Goal: Information Seeking & Learning: Find specific fact

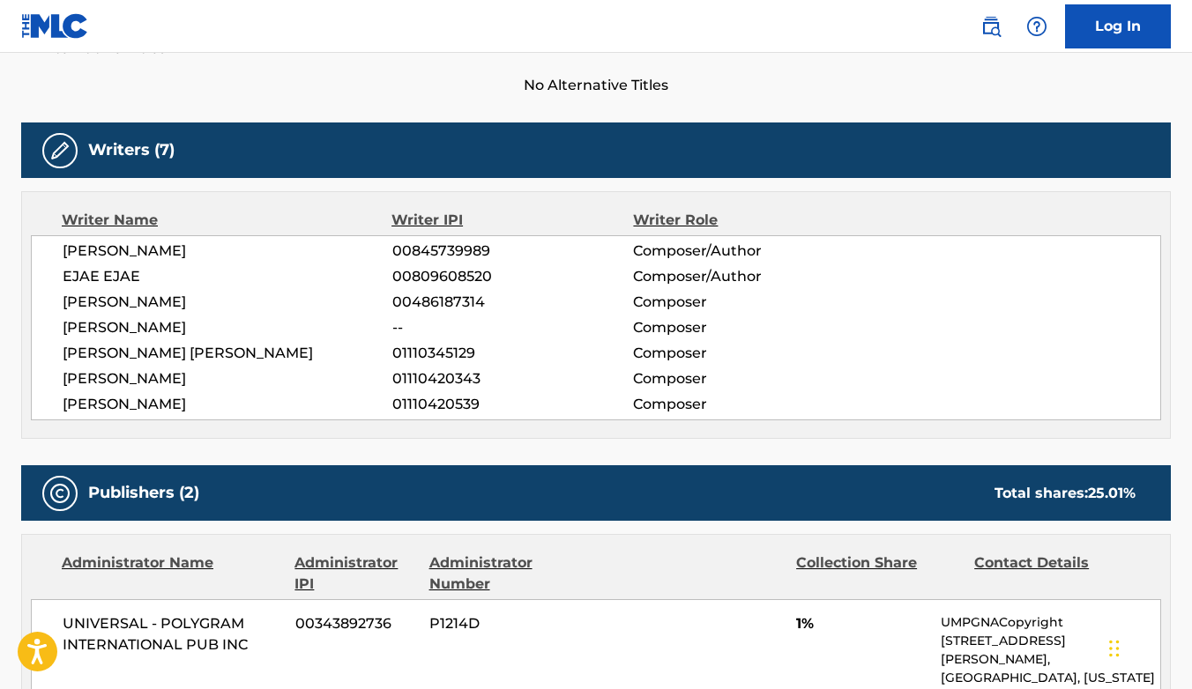
drag, startPoint x: 63, startPoint y: 248, endPoint x: 216, endPoint y: 398, distance: 215.0
click at [218, 401] on div "[PERSON_NAME] 00845739989 Composer/Author EJAE EJAE 00809608520 Composer/Author…" at bounding box center [596, 327] width 1130 height 185
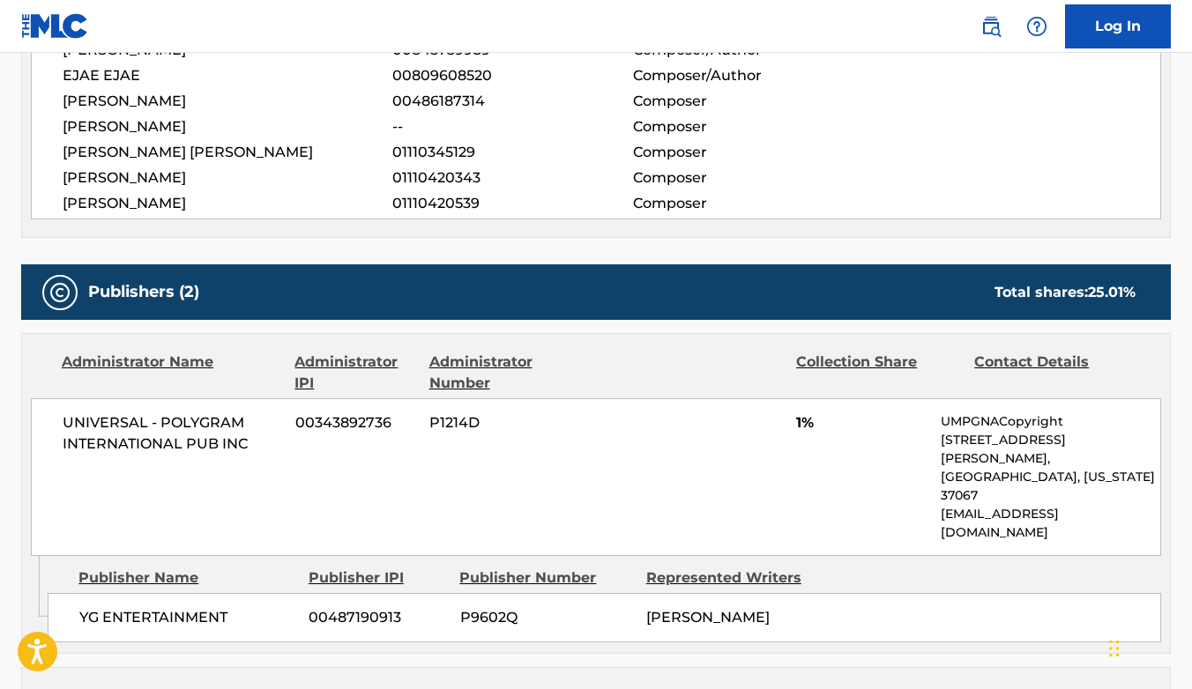
scroll to position [665, 0]
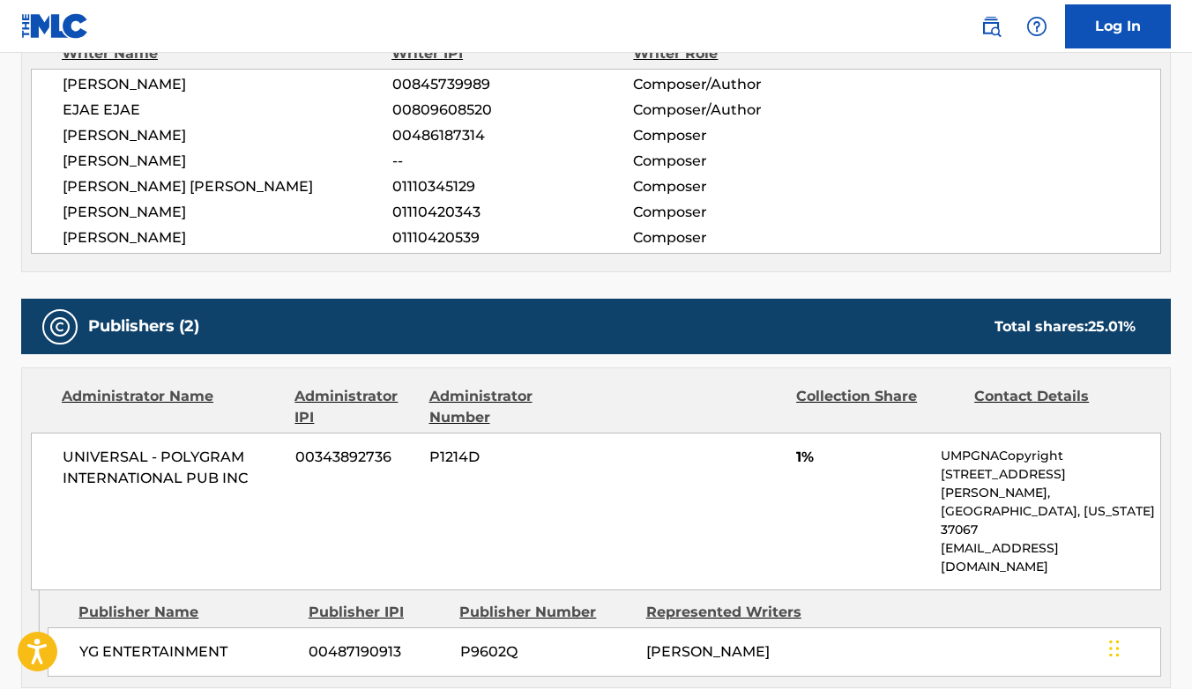
click at [11, 271] on div "< Back to public search results Copy work link GOLDEN Work Detail Member Work I…" at bounding box center [596, 336] width 1192 height 1809
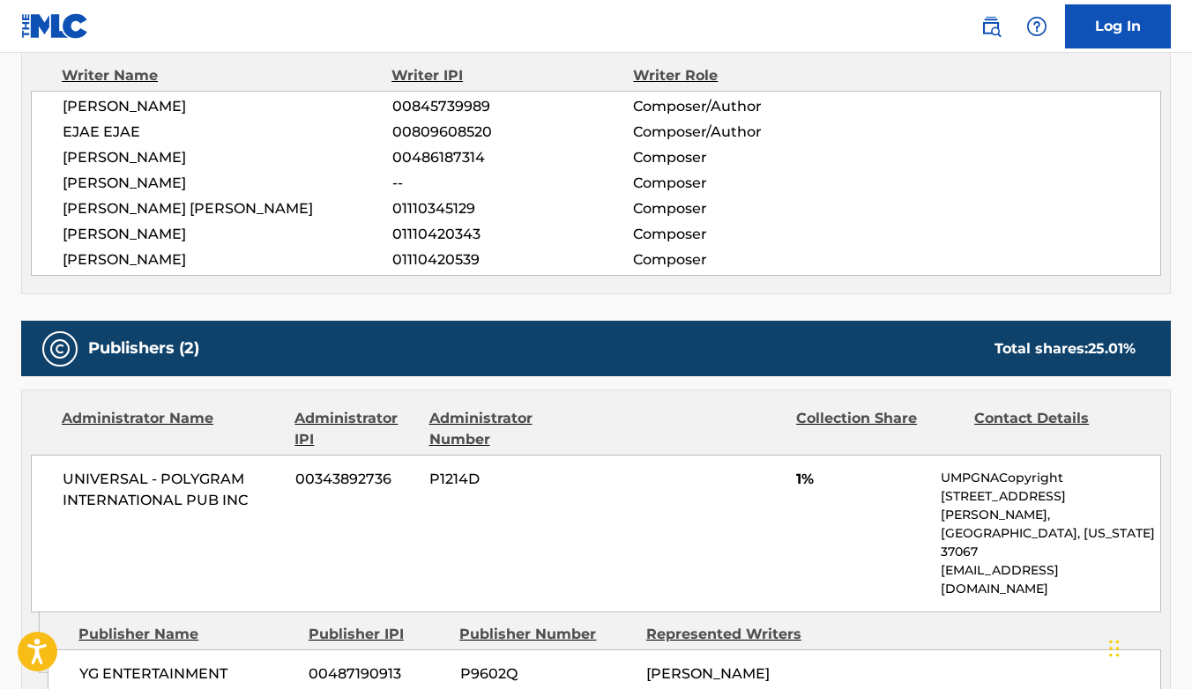
scroll to position [637, 0]
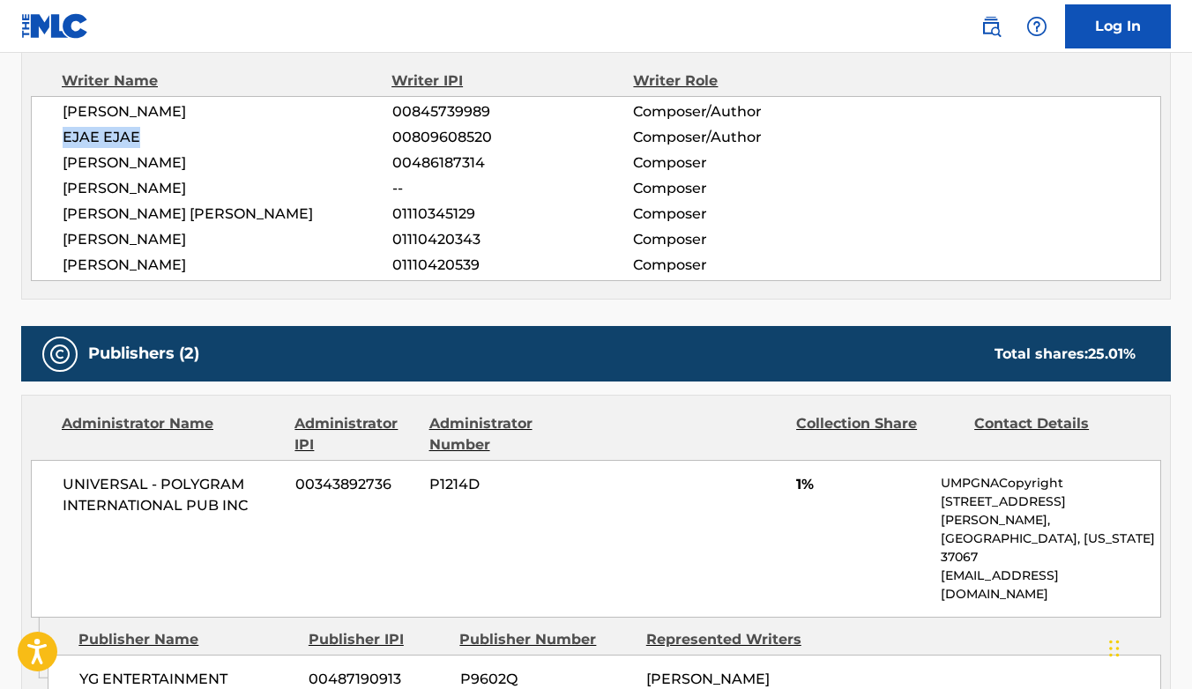
drag, startPoint x: 66, startPoint y: 138, endPoint x: 144, endPoint y: 138, distance: 77.6
click at [144, 138] on span "EJAE EJAE" at bounding box center [228, 137] width 330 height 21
copy span "EJAE EJAE"
drag, startPoint x: 196, startPoint y: 165, endPoint x: 58, endPoint y: 167, distance: 137.5
click at [58, 167] on div "[PERSON_NAME] 00845739989 Composer/Author EJAE EJAE 00809608520 Composer/Author…" at bounding box center [596, 188] width 1130 height 185
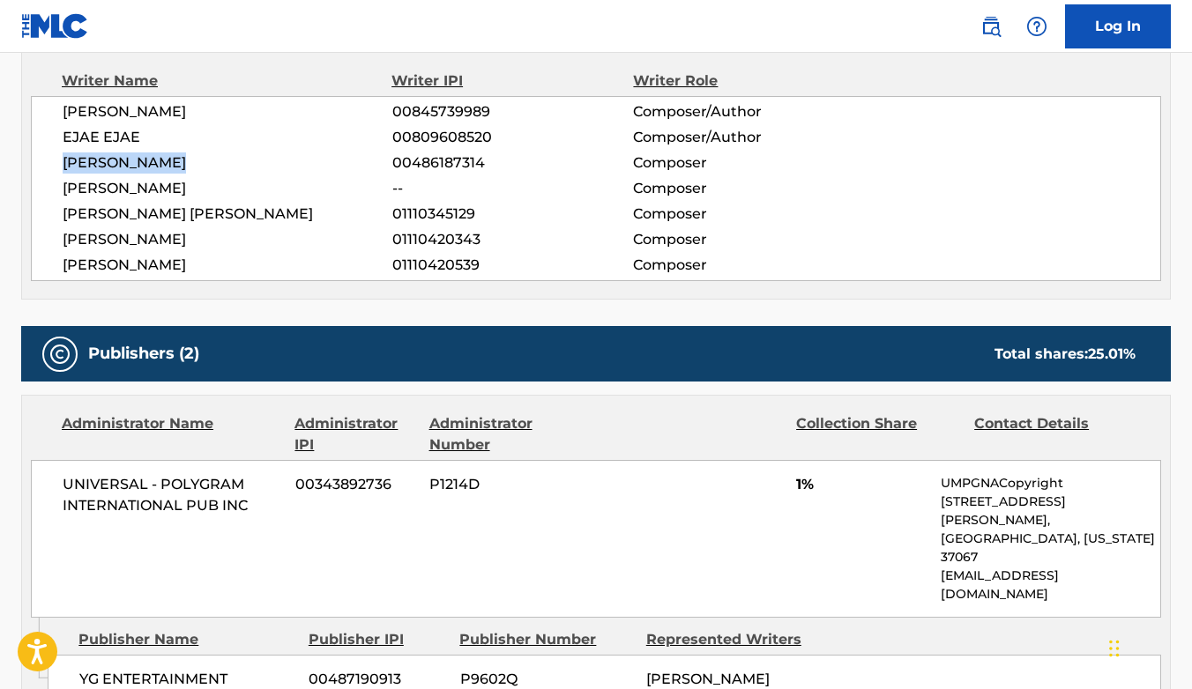
copy span "[PERSON_NAME]"
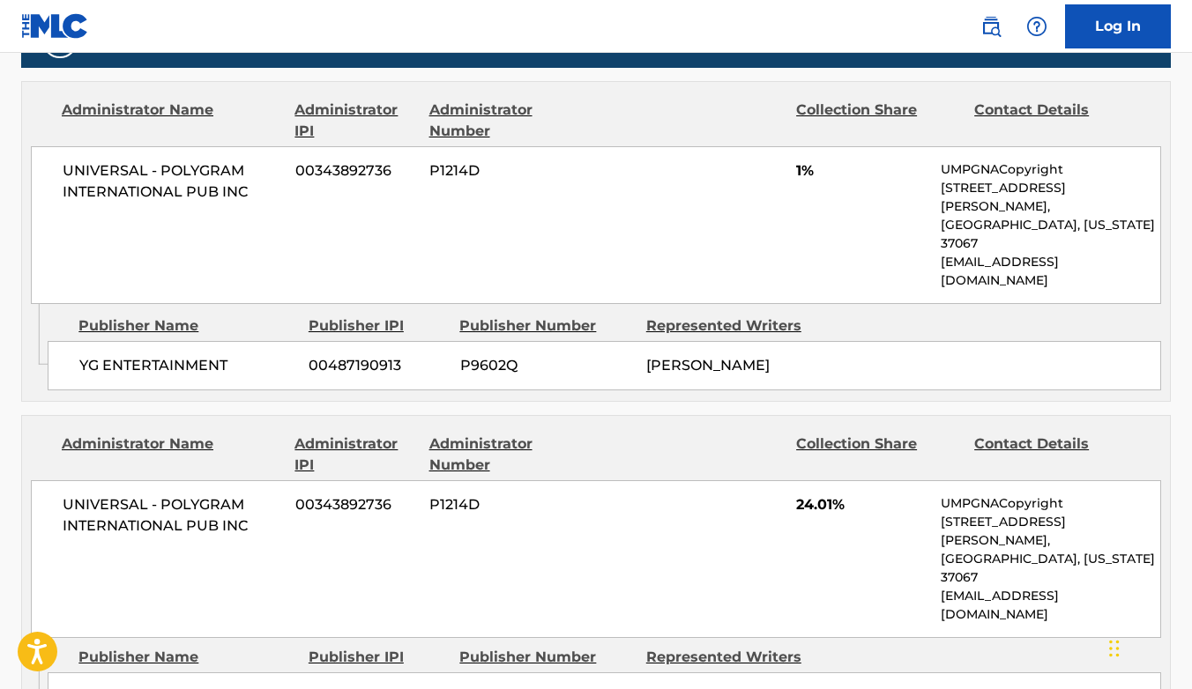
scroll to position [960, 0]
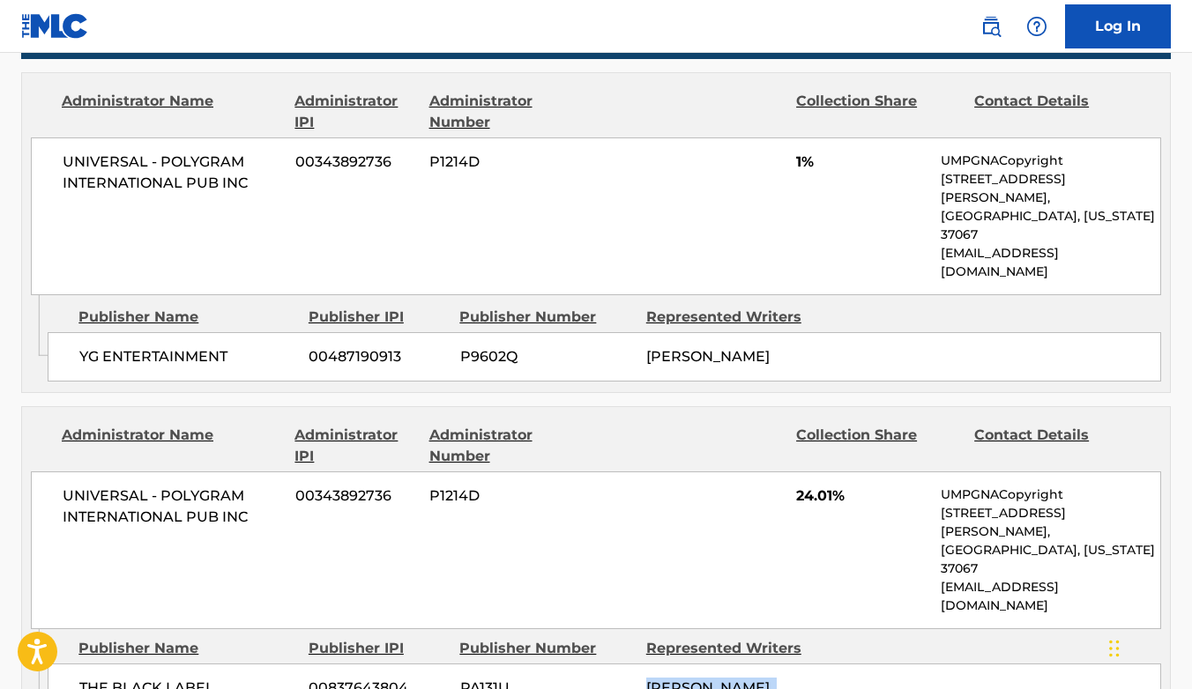
drag, startPoint x: 708, startPoint y: 643, endPoint x: 645, endPoint y: 564, distance: 100.3
copy span "[PERSON_NAME], [PERSON_NAME] [PERSON_NAME], [PERSON_NAME], [PERSON_NAME]"
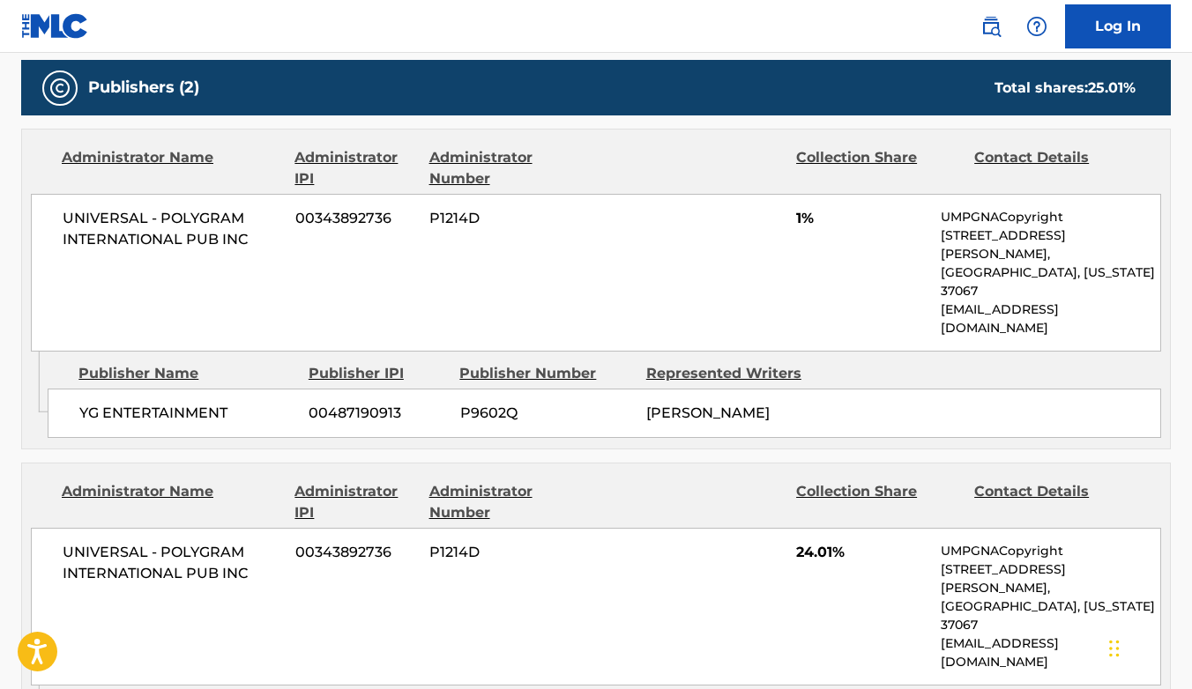
scroll to position [1011, 0]
